Goal: Find specific fact: Find specific fact

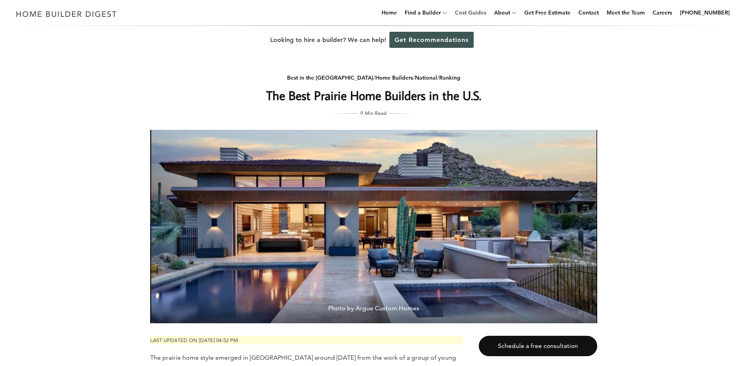
click at [473, 10] on link "Cost Guides" at bounding box center [471, 12] width 38 height 25
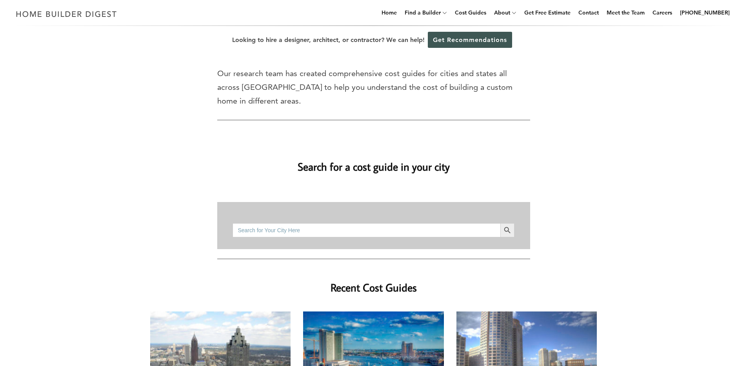
click at [398, 223] on input "Search for:" at bounding box center [366, 230] width 267 height 14
type input "49456"
click at [502, 223] on span "submit" at bounding box center [507, 230] width 14 height 14
